Goal: Check status

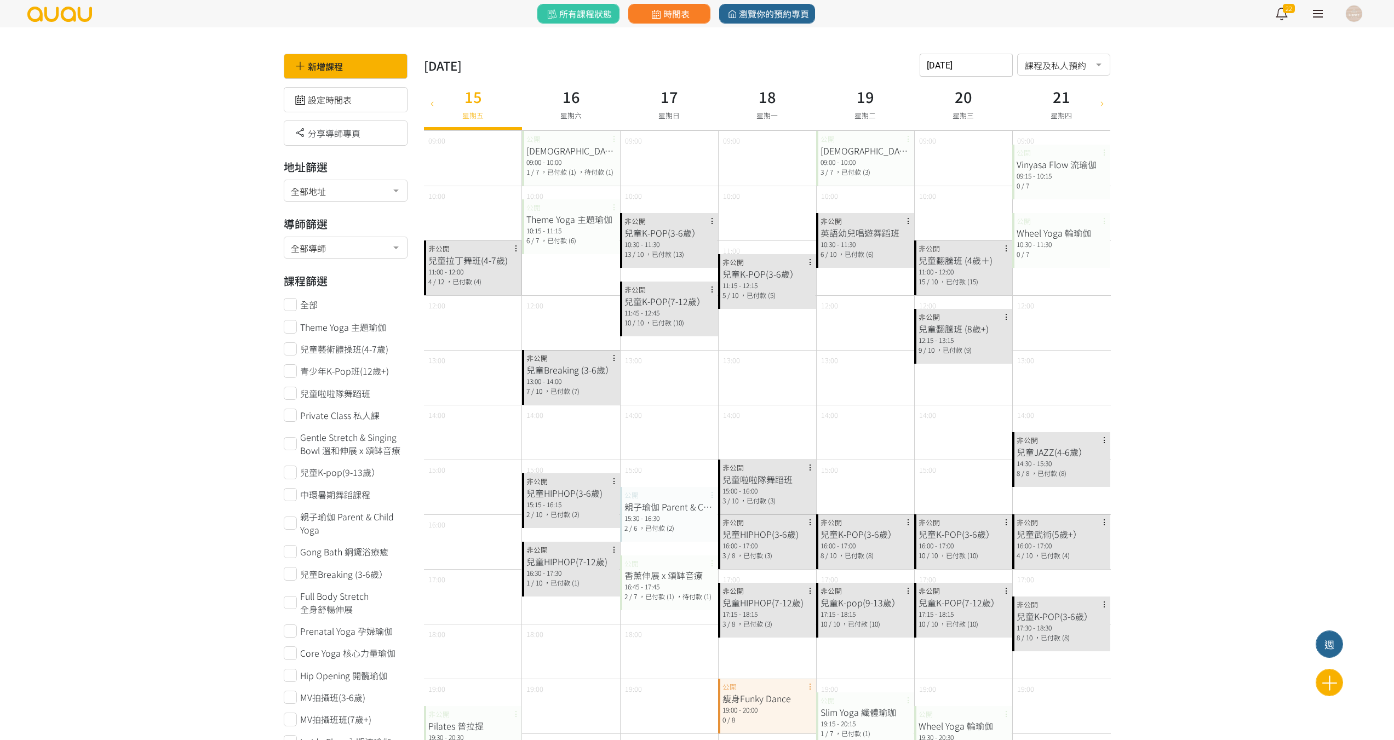
click at [1098, 107] on icon at bounding box center [1102, 103] width 12 height 9
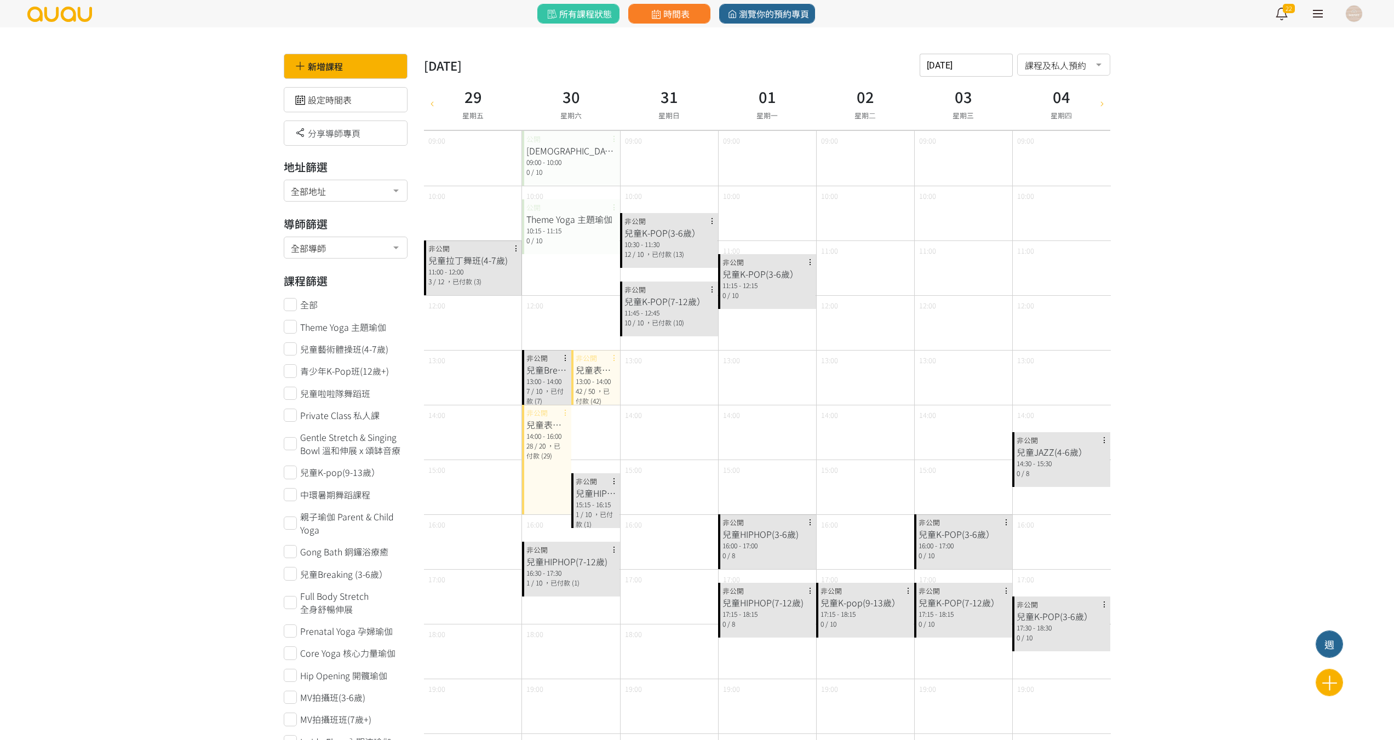
click at [1102, 107] on icon at bounding box center [1102, 103] width 12 height 9
type input "2025-09-05"
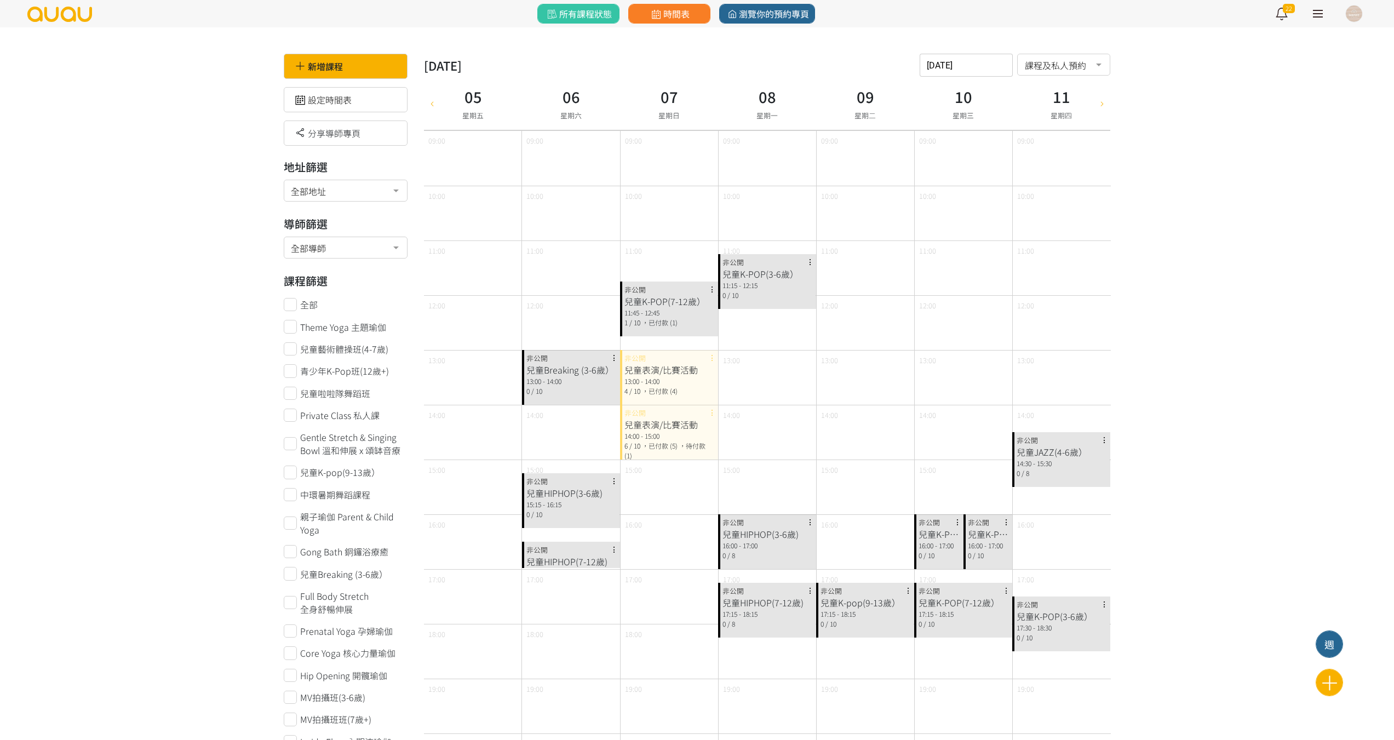
click at [651, 394] on span "，已付款 (4)" at bounding box center [660, 390] width 36 height 9
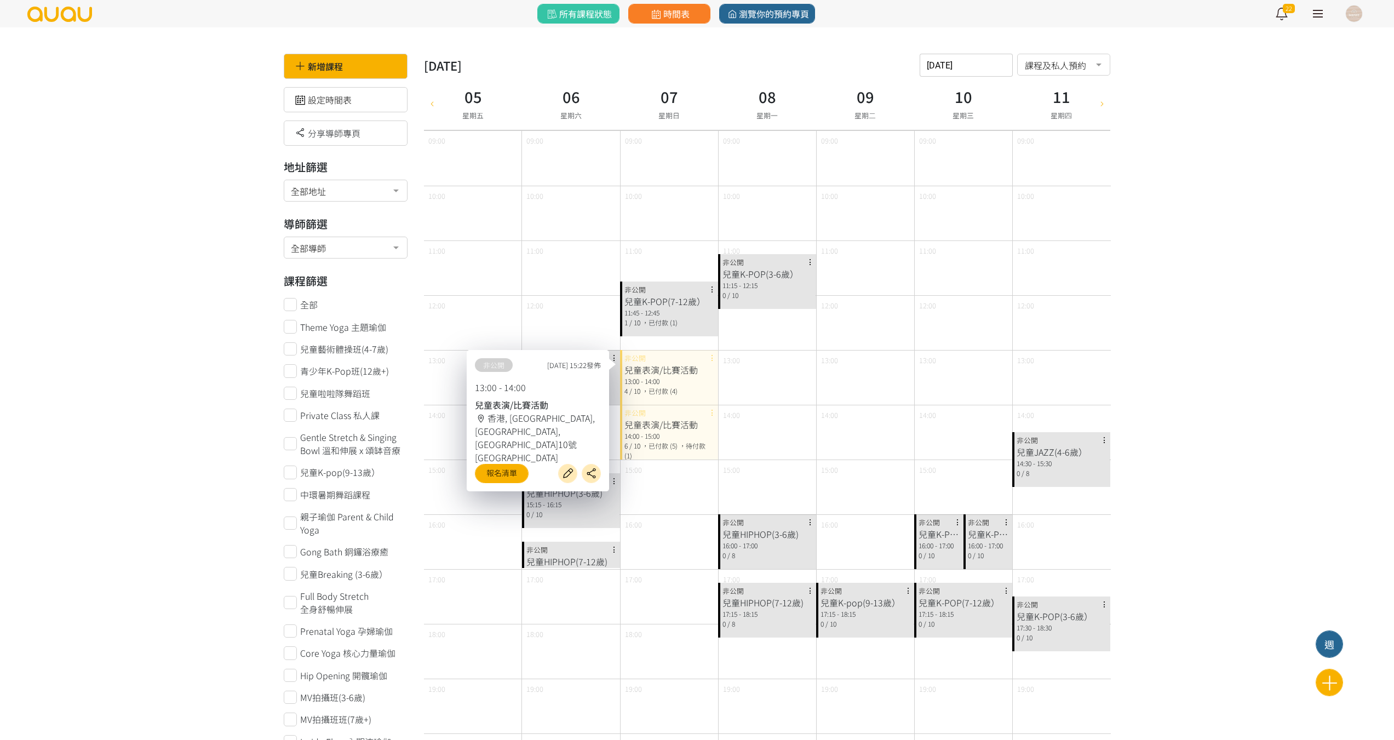
click at [651, 441] on span "，已付款 (5)" at bounding box center [660, 445] width 36 height 9
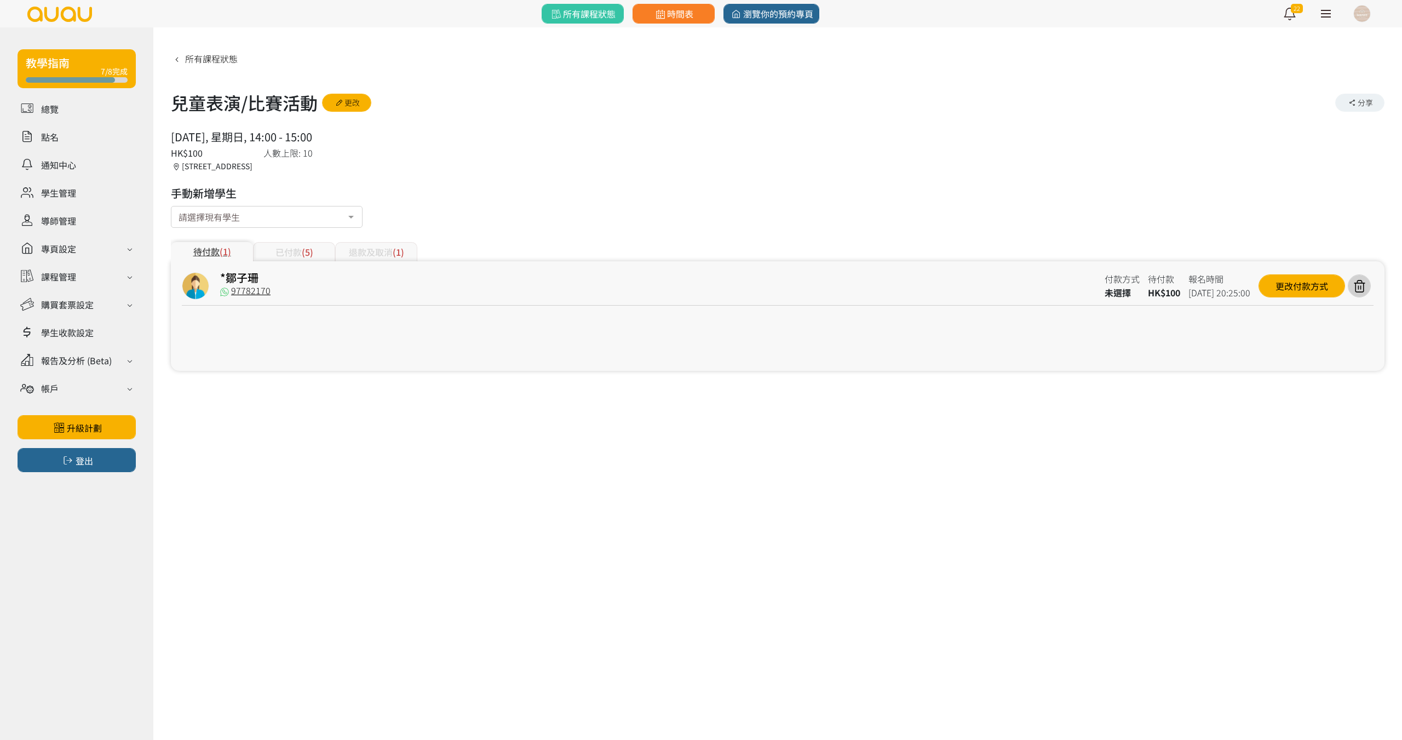
click at [306, 253] on span "(5)" at bounding box center [308, 251] width 12 height 13
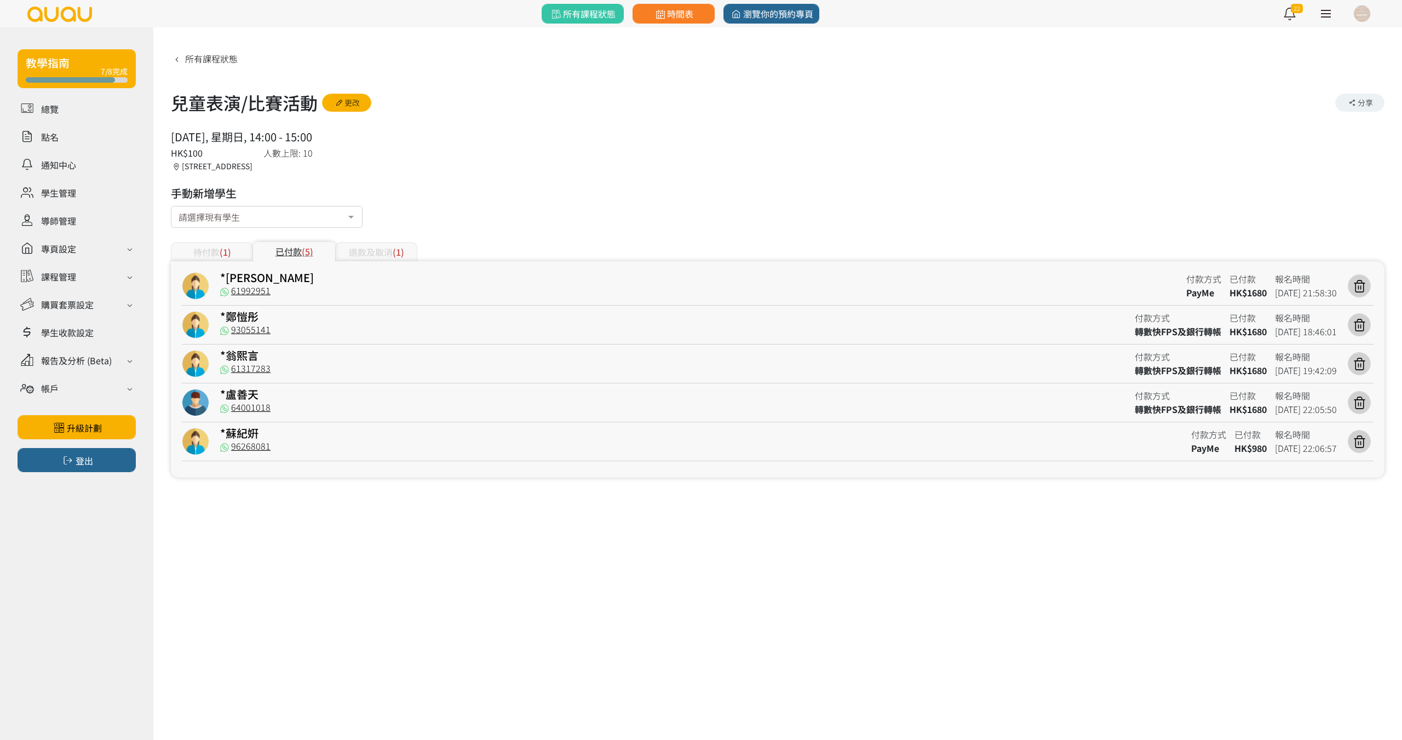
drag, startPoint x: 0, startPoint y: 521, endPoint x: 32, endPoint y: 348, distance: 176.5
click at [0, 521] on div "教學指南 7/8完成 總覽 點名 通知中心 學生管理 導師管理 專頁設定 外觀與主題 基本資料 資格和認證 課程管理 課程 課程設定 課程組合 (Beta) …" at bounding box center [76, 383] width 153 height 713
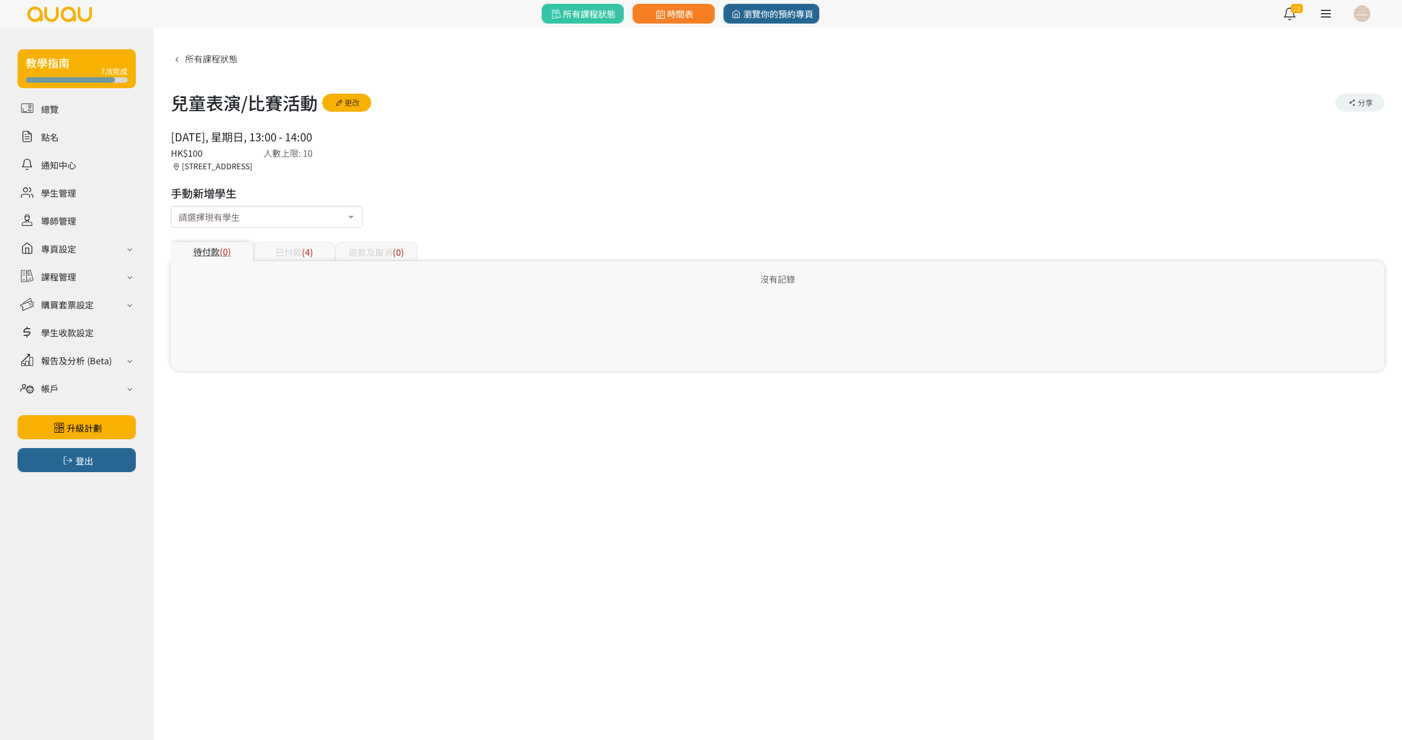
click at [271, 246] on div "已付款 (4)" at bounding box center [294, 251] width 82 height 19
